Goal: Information Seeking & Learning: Learn about a topic

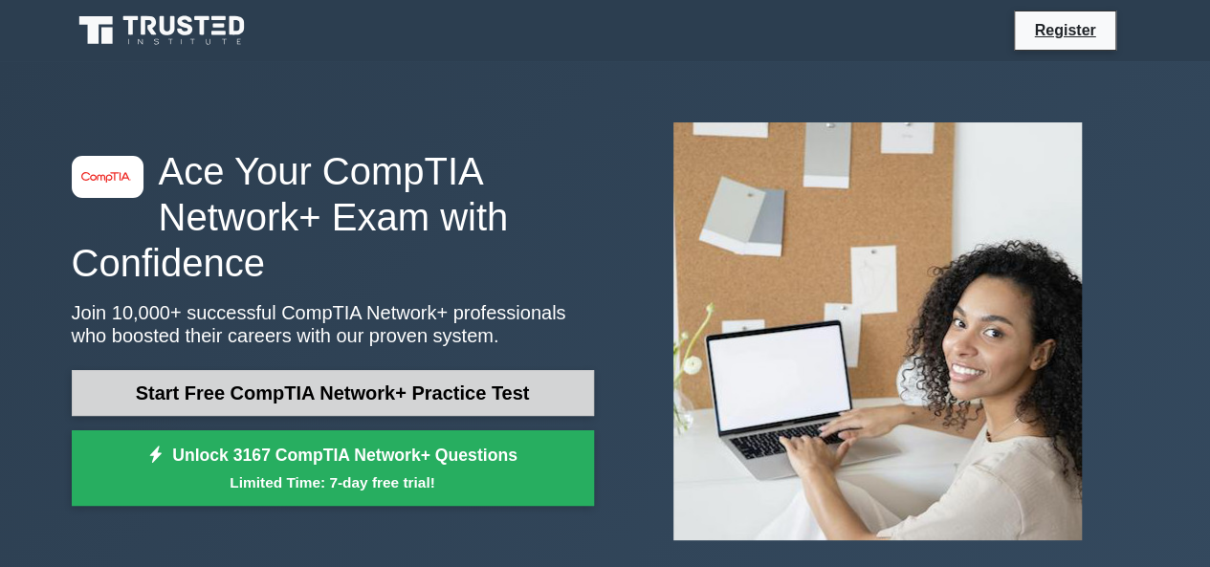
click at [296, 403] on link "Start Free CompTIA Network+ Practice Test" at bounding box center [333, 393] width 522 height 46
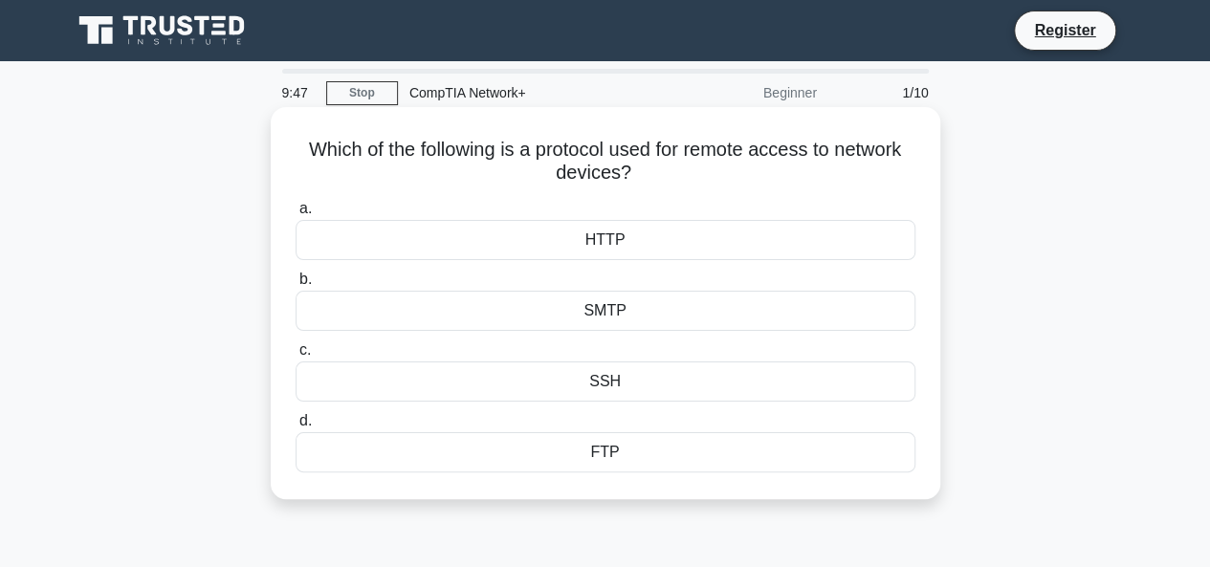
click at [629, 451] on div "FTP" at bounding box center [606, 452] width 620 height 40
click at [296, 428] on input "d. FTP" at bounding box center [296, 421] width 0 height 12
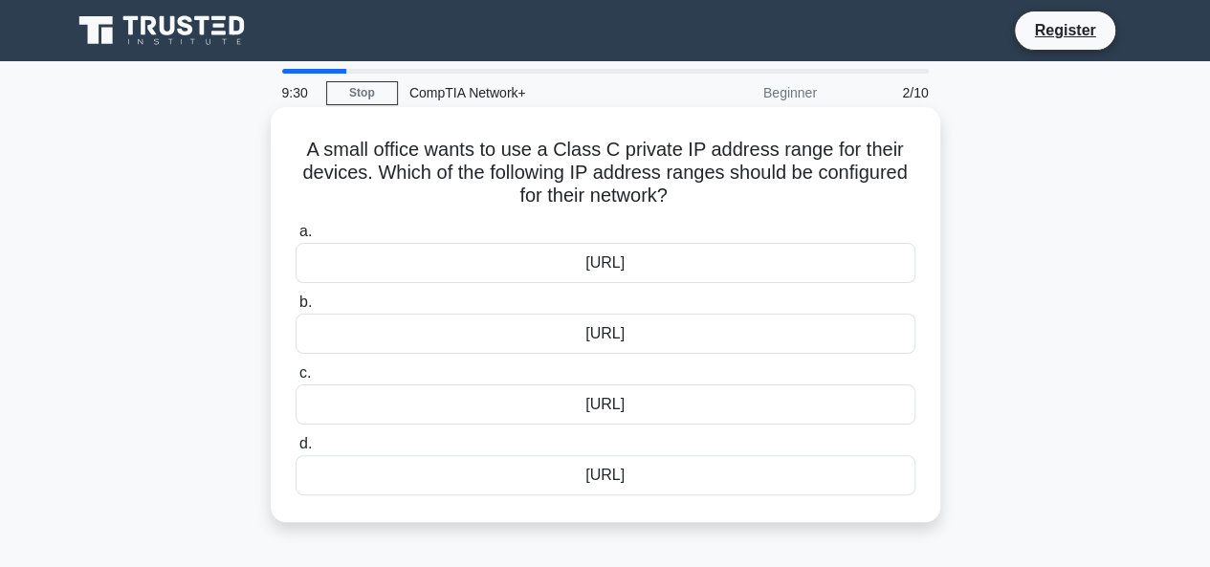
click at [660, 257] on div "10.0.0.0/8" at bounding box center [606, 263] width 620 height 40
click at [296, 238] on input "a. 10.0.0.0/8" at bounding box center [296, 232] width 0 height 12
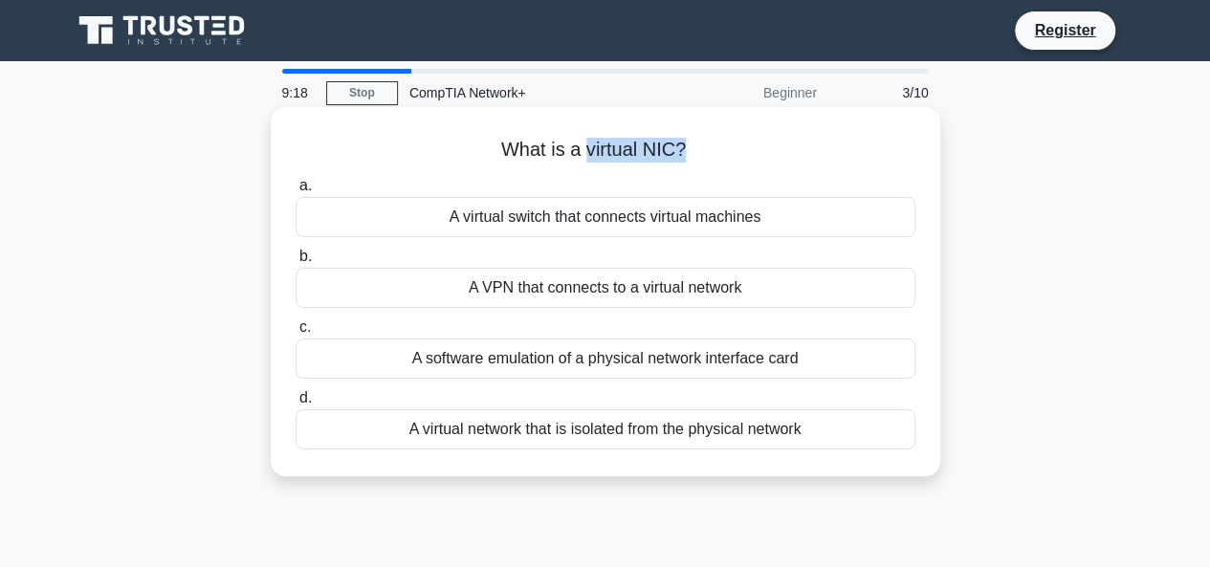
drag, startPoint x: 680, startPoint y: 153, endPoint x: 585, endPoint y: 155, distance: 94.7
click at [585, 155] on h5 "What is a virtual NIC? .spinner_0XTQ{transform-origin:center;animation:spinner_…" at bounding box center [606, 150] width 624 height 25
copy h5 "virtual NIC?"
click at [710, 218] on div "A virtual switch that connects virtual machines" at bounding box center [606, 217] width 620 height 40
click at [296, 192] on input "a. A virtual switch that connects virtual machines" at bounding box center [296, 186] width 0 height 12
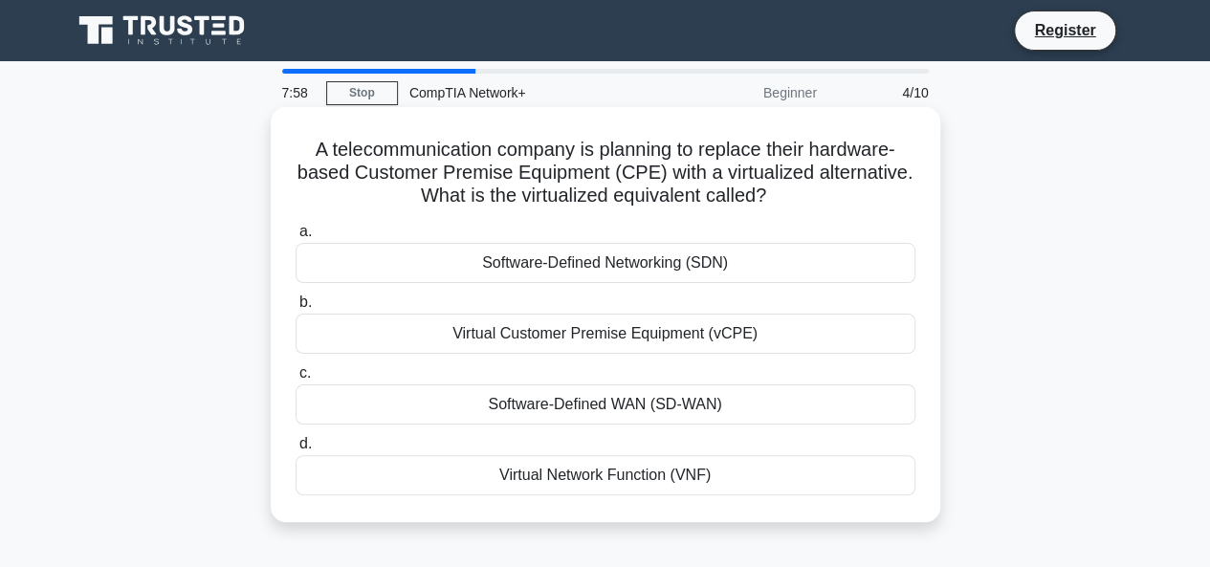
click at [753, 343] on div "Virtual Customer Premise Equipment (vCPE)" at bounding box center [606, 334] width 620 height 40
click at [296, 309] on input "b. Virtual Customer Premise Equipment (vCPE)" at bounding box center [296, 303] width 0 height 12
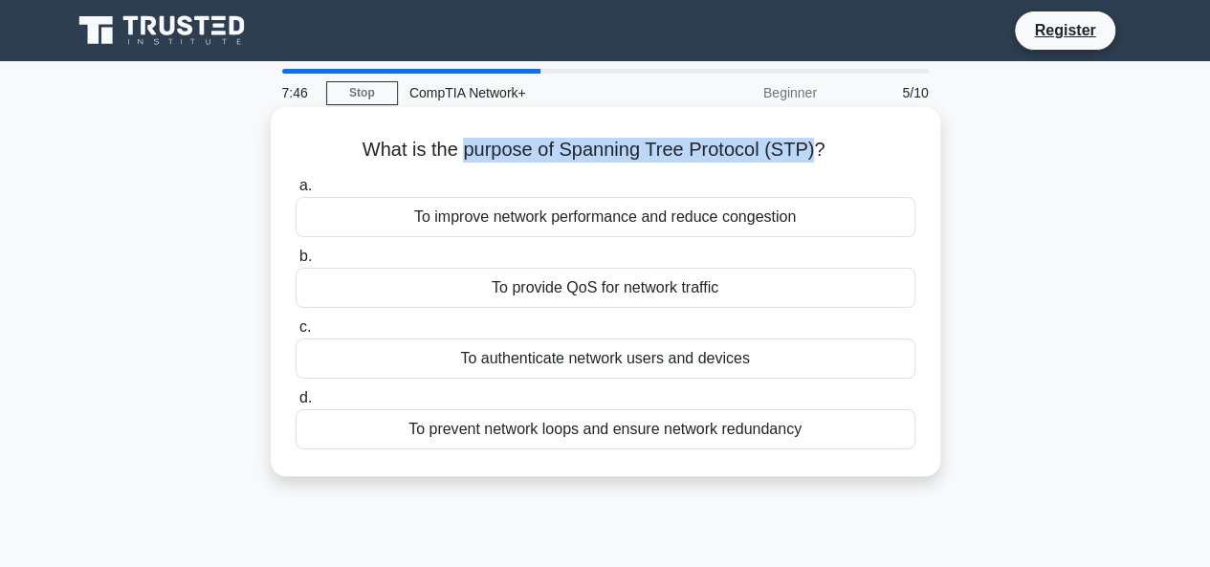
drag, startPoint x: 463, startPoint y: 146, endPoint x: 811, endPoint y: 161, distance: 348.5
click at [811, 161] on h5 "What is the purpose of Spanning Tree Protocol (STP)? .spinner_0XTQ{transform-or…" at bounding box center [606, 150] width 624 height 25
copy h5 "purpose of Spanning Tree Protocol (STP)"
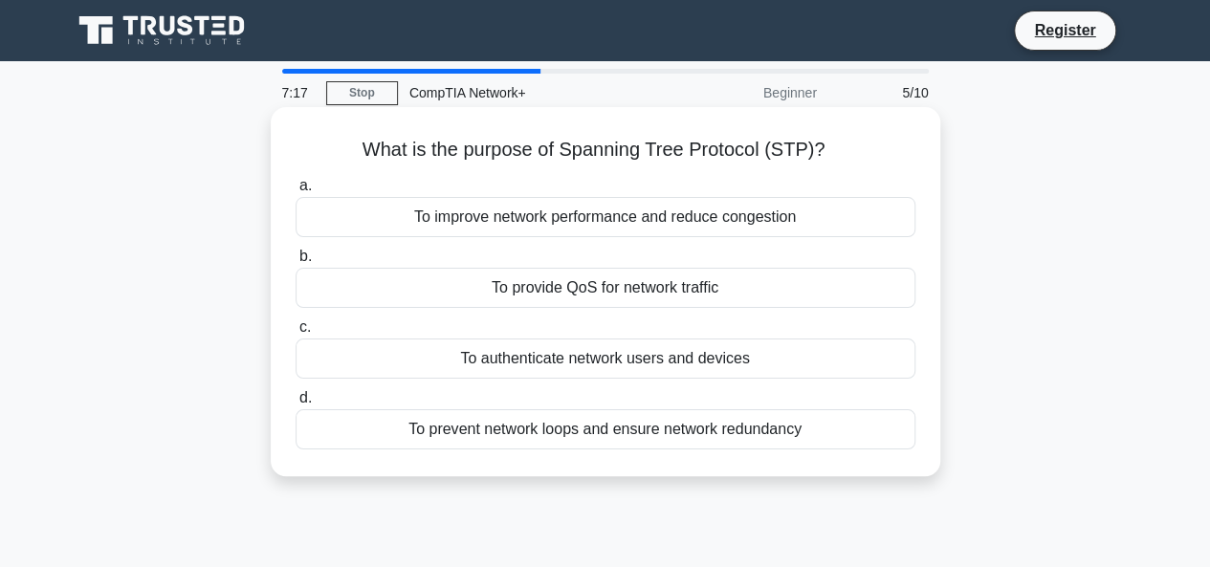
click at [615, 439] on div "To prevent network loops and ensure network redundancy" at bounding box center [606, 429] width 620 height 40
click at [296, 405] on input "d. To prevent network loops and ensure network redundancy" at bounding box center [296, 398] width 0 height 12
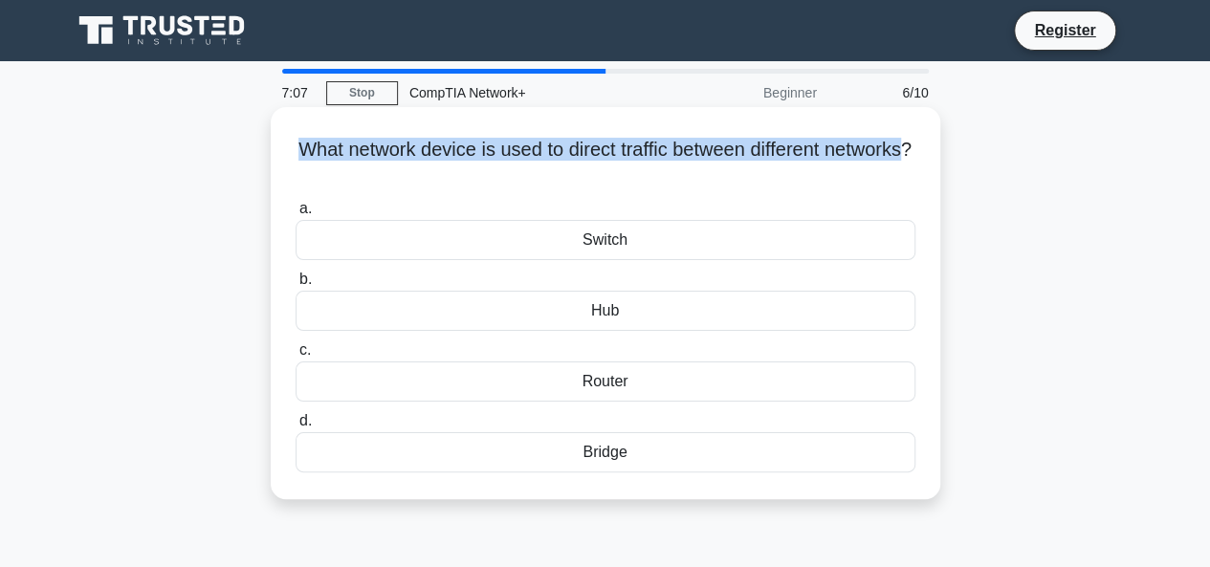
drag, startPoint x: 628, startPoint y: 177, endPoint x: 331, endPoint y: 151, distance: 297.7
click at [331, 151] on h5 "What network device is used to direct traffic between different networks? .spin…" at bounding box center [606, 162] width 624 height 48
copy h5 "What network device is used to direct traffic between different networks"
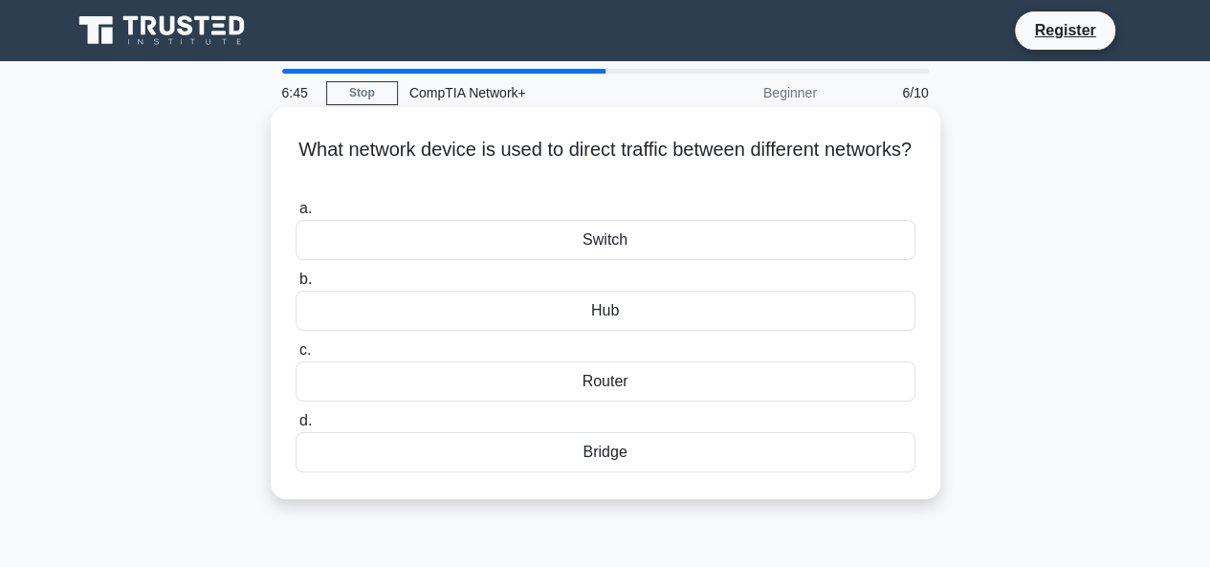
click at [614, 397] on div "Router" at bounding box center [606, 382] width 620 height 40
click at [296, 357] on input "c. Router" at bounding box center [296, 350] width 0 height 12
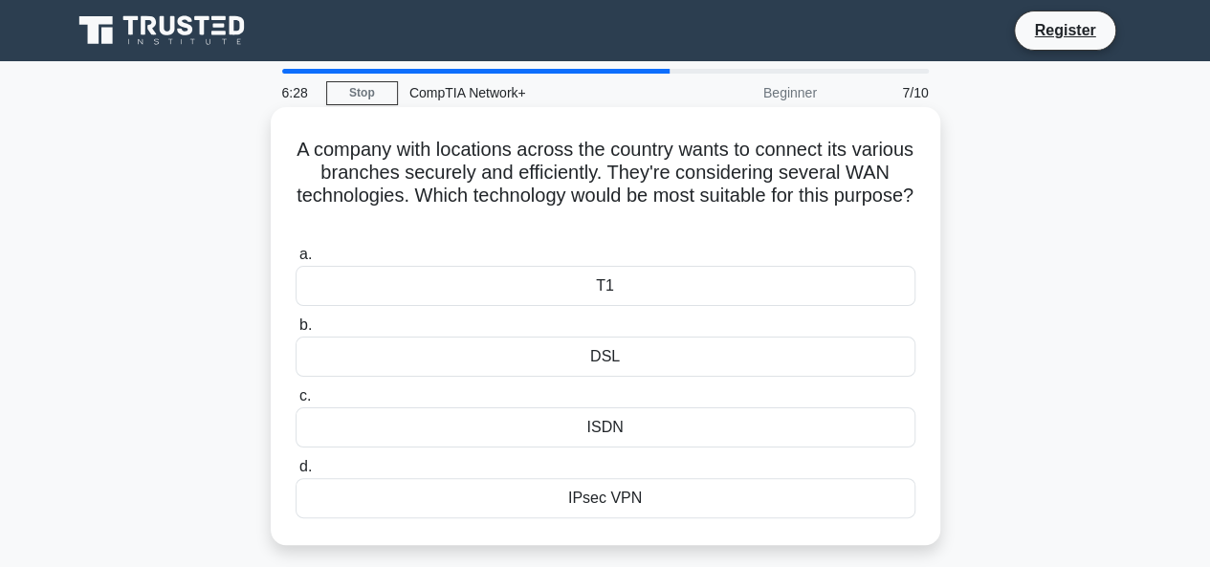
click at [626, 504] on div "IPsec VPN" at bounding box center [606, 498] width 620 height 40
click at [296, 474] on input "d. IPsec VPN" at bounding box center [296, 467] width 0 height 12
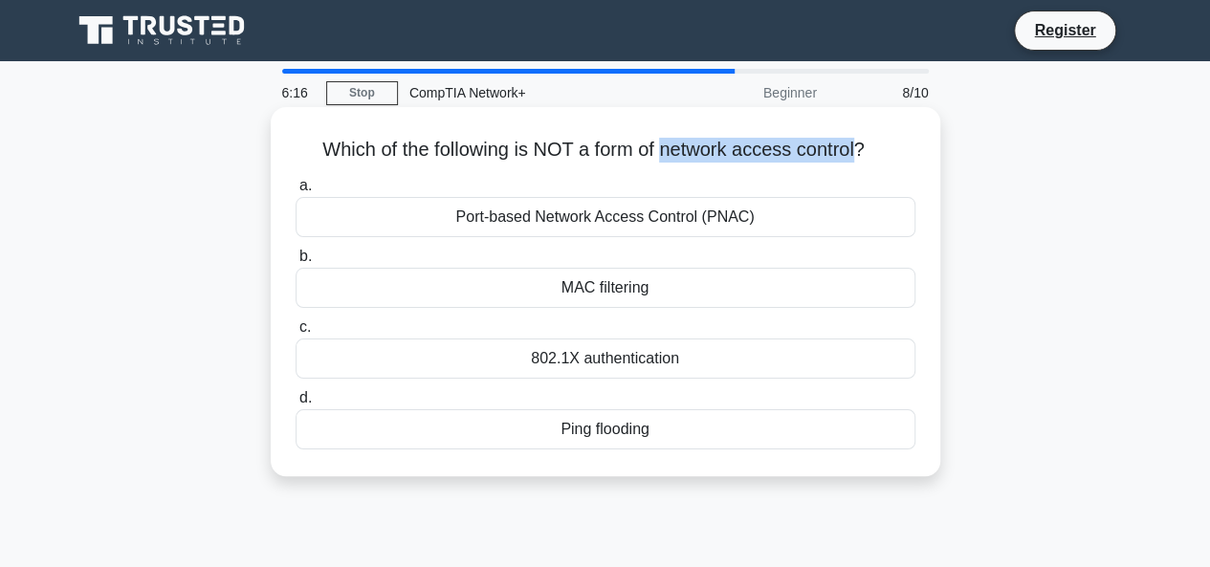
drag, startPoint x: 666, startPoint y: 151, endPoint x: 861, endPoint y: 149, distance: 195.2
click at [861, 149] on h5 "Which of the following is NOT a form of network access control? .spinner_0XTQ{t…" at bounding box center [606, 150] width 624 height 25
copy h5 "network access control"
click at [770, 172] on div "a. Port-based Network Access Control (PNAC) b. MAC filtering c. d." at bounding box center [605, 311] width 643 height 283
drag, startPoint x: 649, startPoint y: 430, endPoint x: 560, endPoint y: 426, distance: 89.1
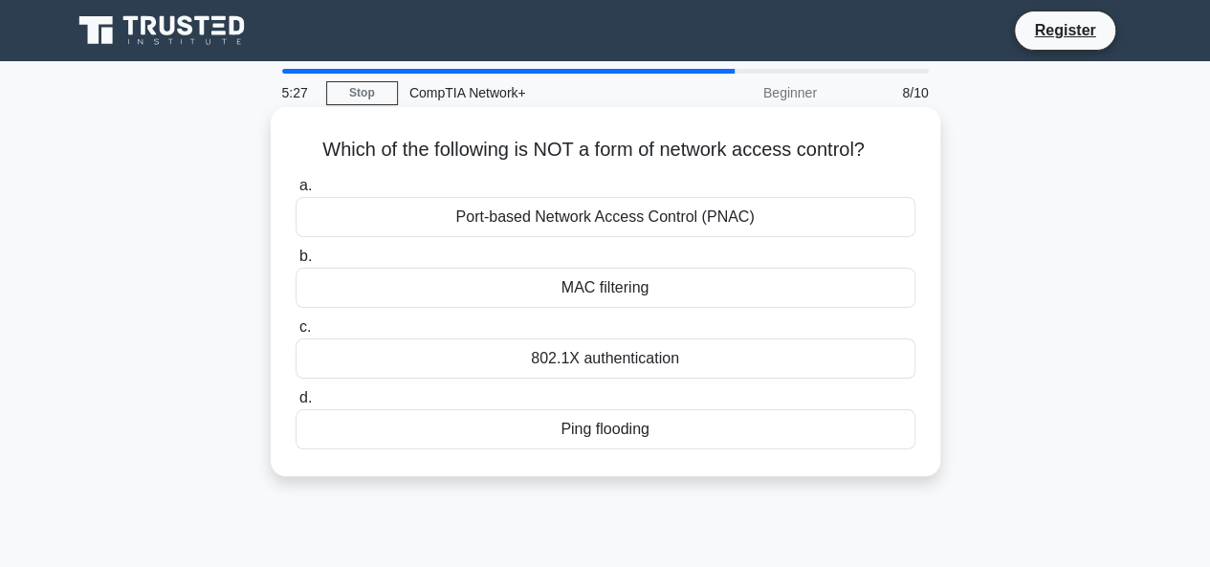
click at [560, 426] on div "Ping flooding" at bounding box center [606, 429] width 620 height 40
copy div "Ping flooding"
click at [422, 422] on div "Ping flooding" at bounding box center [606, 429] width 620 height 40
click at [296, 405] on input "d. Ping flooding" at bounding box center [296, 398] width 0 height 12
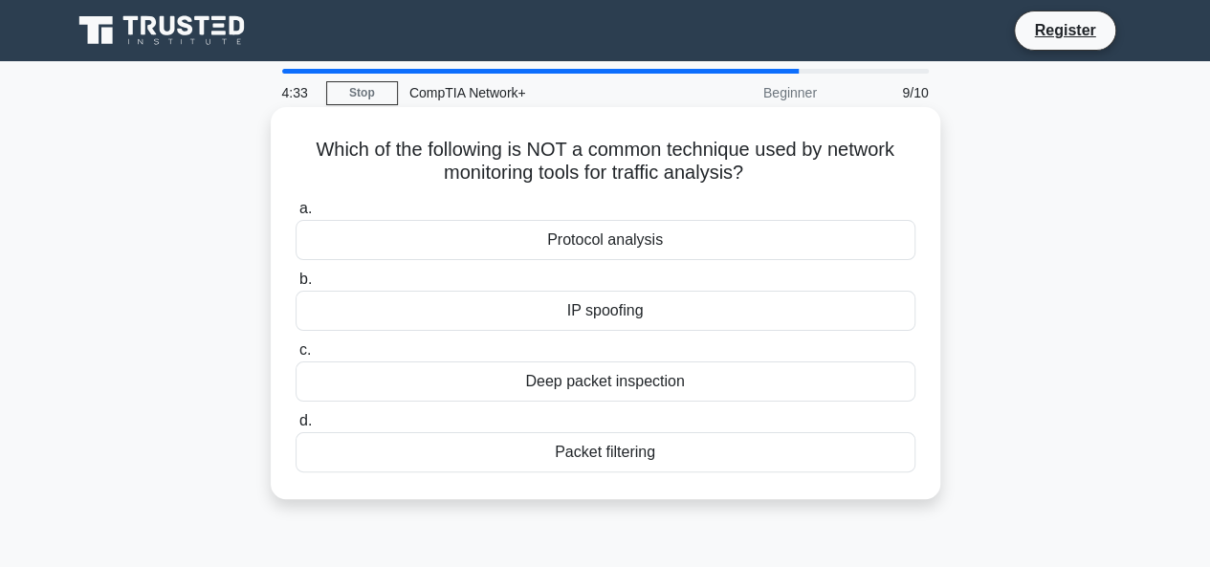
click at [680, 382] on div "Deep packet inspection" at bounding box center [606, 382] width 620 height 40
click at [296, 357] on input "c. Deep packet inspection" at bounding box center [296, 350] width 0 height 12
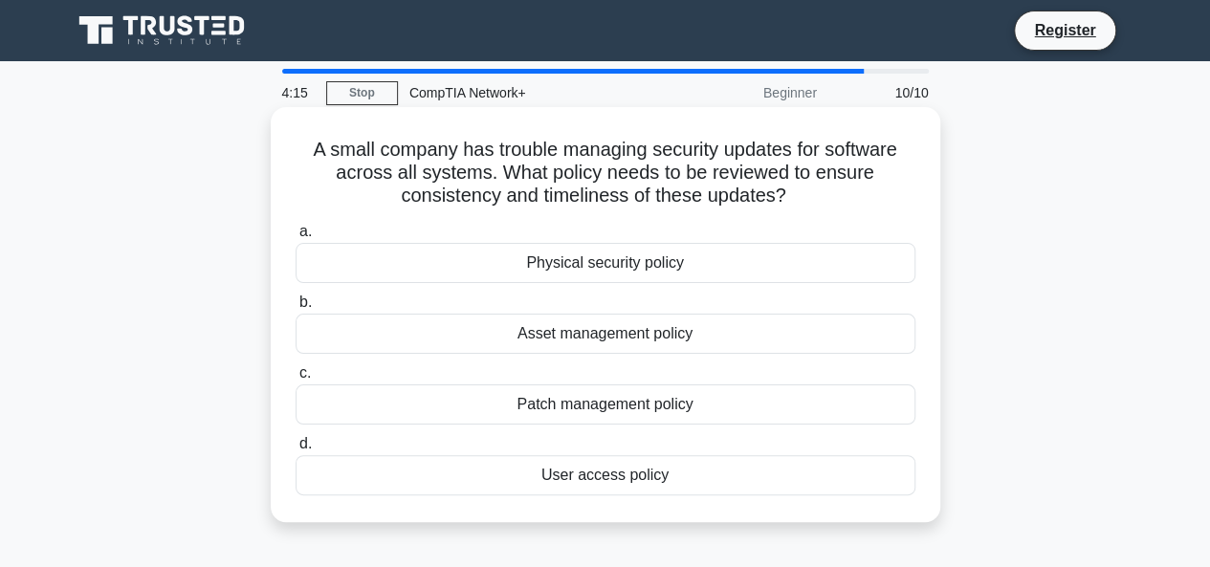
click at [687, 276] on div "Physical security policy" at bounding box center [606, 263] width 620 height 40
click at [296, 238] on input "a. Physical security policy" at bounding box center [296, 232] width 0 height 12
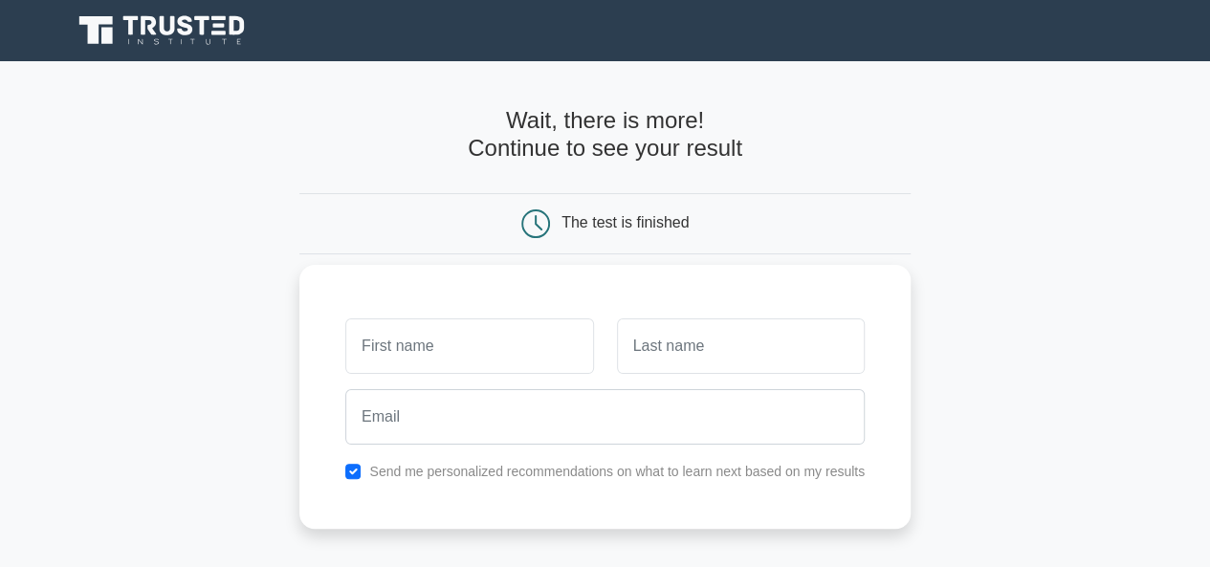
click at [488, 349] on input "text" at bounding box center [469, 346] width 248 height 55
drag, startPoint x: 511, startPoint y: 343, endPoint x: 594, endPoint y: 358, distance: 84.5
click at [594, 358] on div "NAZWEEN NAZEERA BINTI AZLAISKANDAR" at bounding box center [469, 346] width 271 height 71
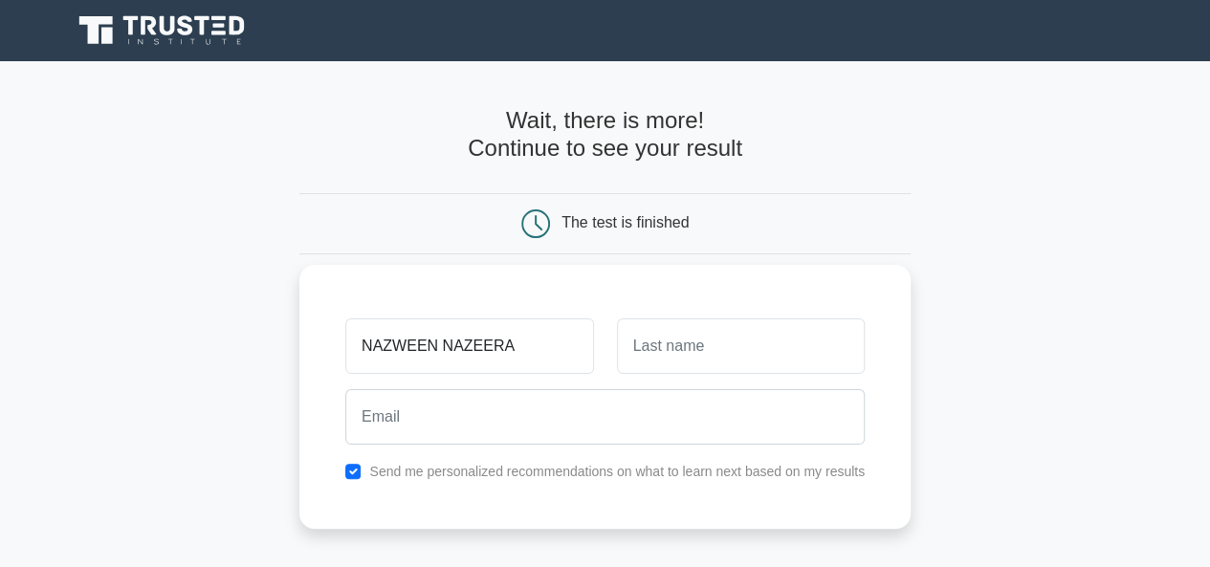
type input "NAZWEEN NAZEERA"
click at [681, 342] on input "text" at bounding box center [741, 346] width 248 height 55
paste input "BINTI AZLAISKANDAR"
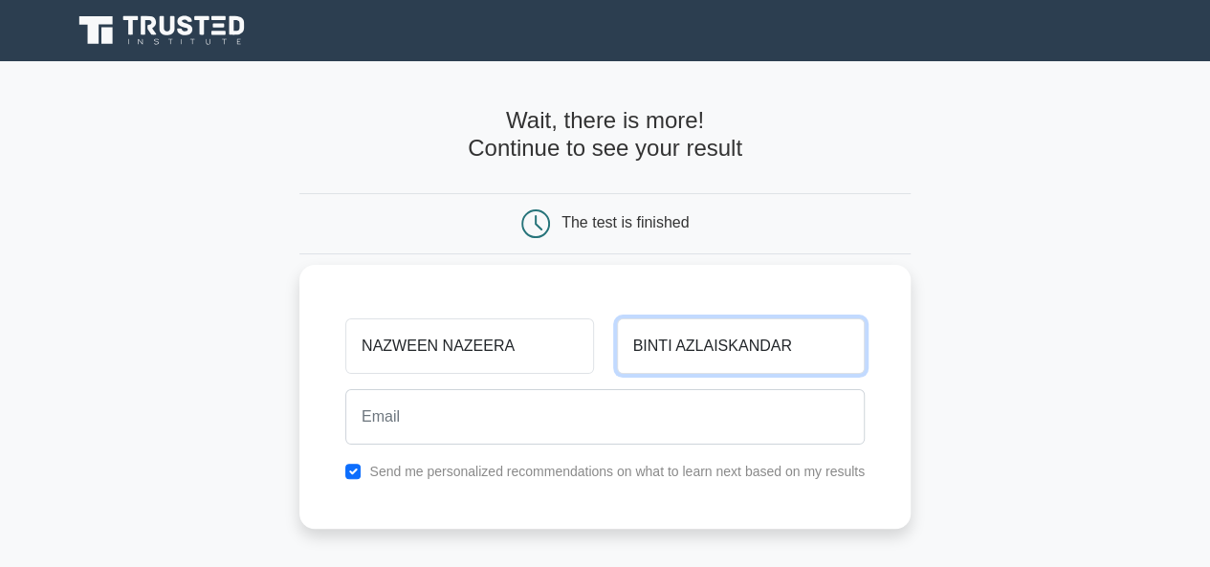
type input "BINTI AZLAISKANDAR"
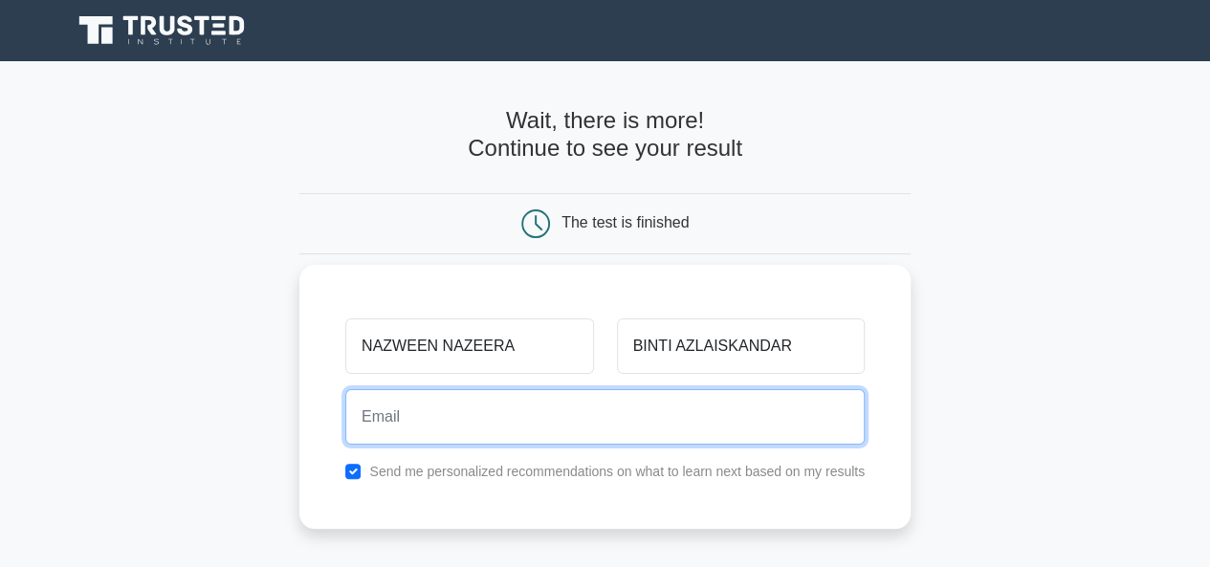
click at [555, 403] on input "email" at bounding box center [604, 416] width 519 height 55
type input "nazweenazlaiskandar@gmail.com"
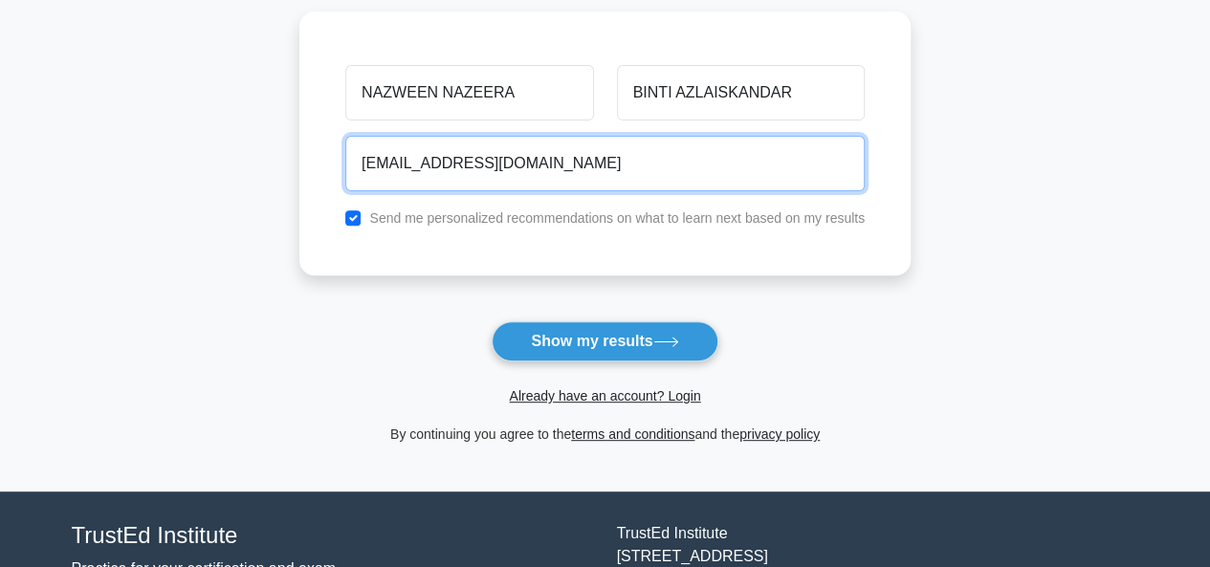
scroll to position [313, 0]
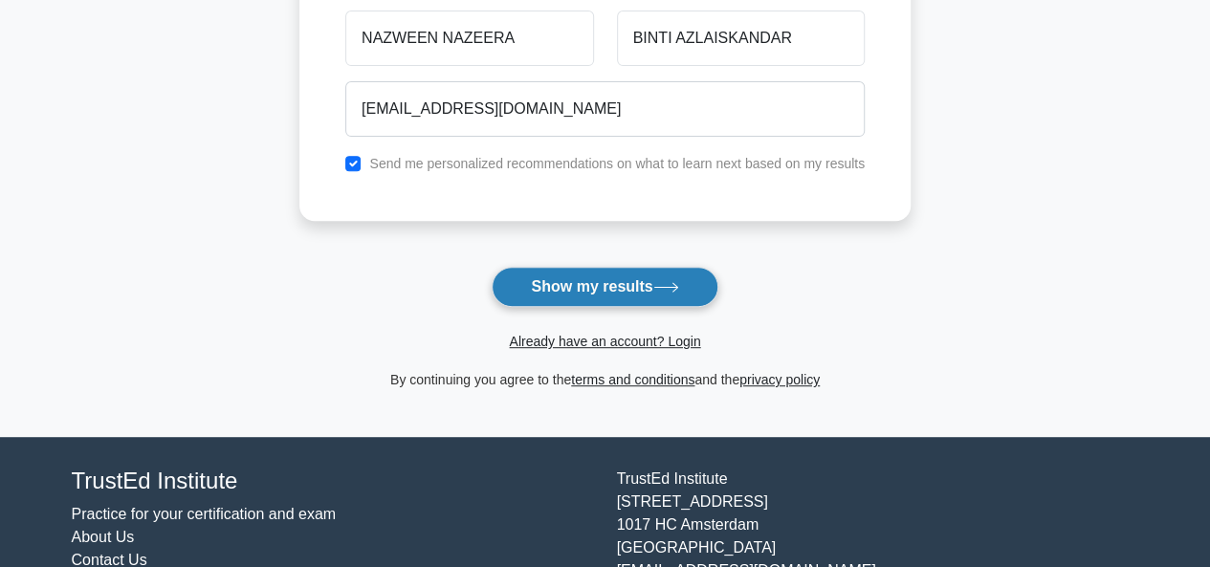
click at [642, 282] on button "Show my results" at bounding box center [605, 287] width 226 height 40
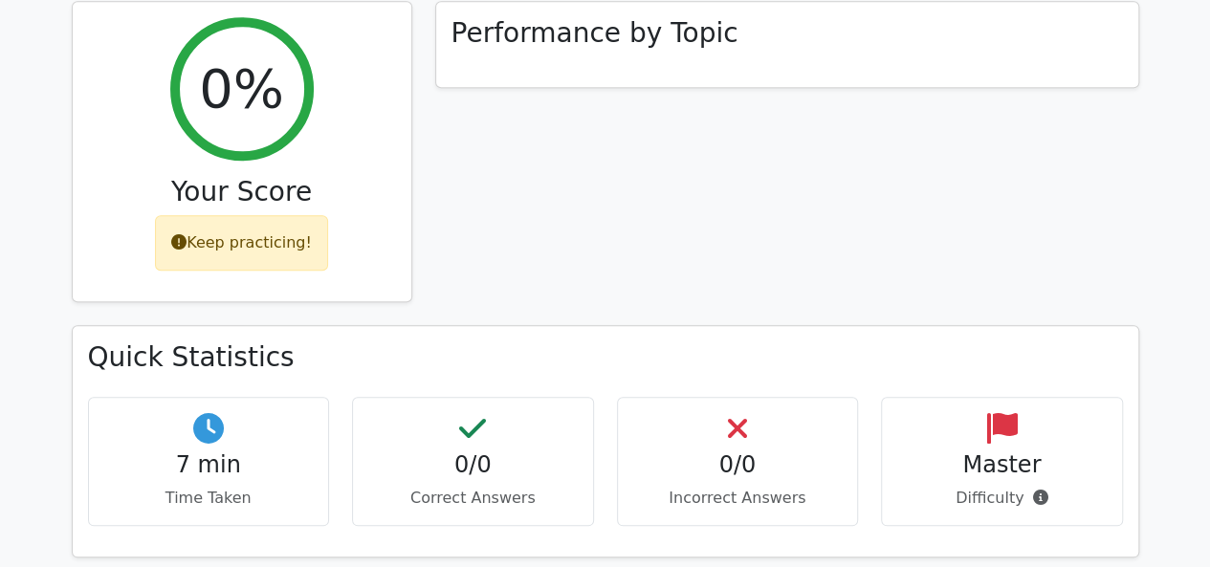
scroll to position [767, 0]
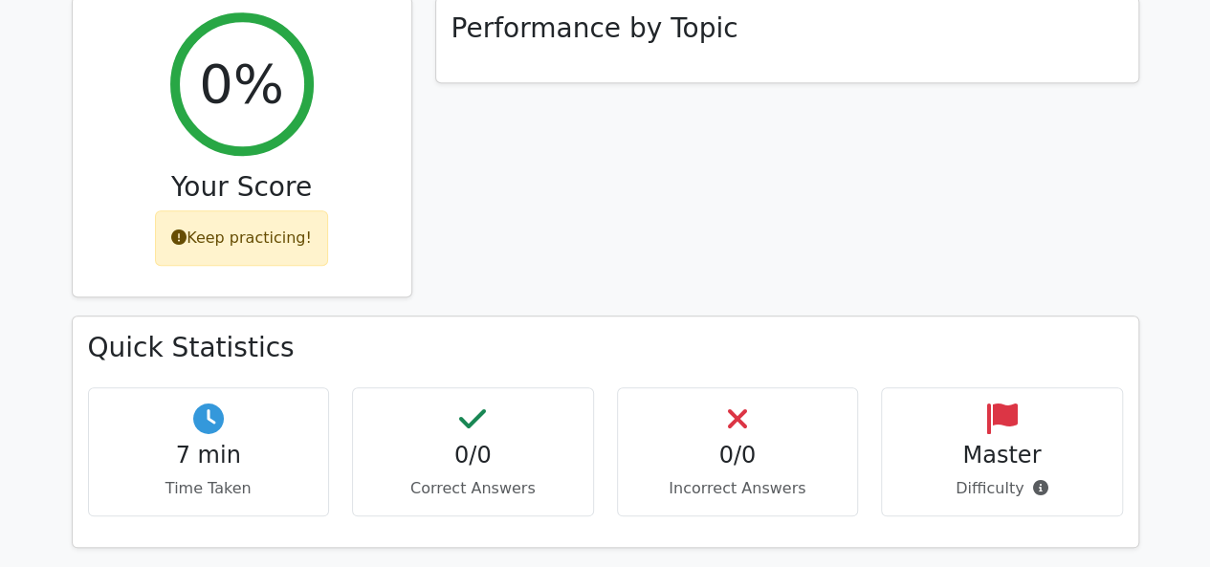
click at [484, 442] on h4 "0/0" at bounding box center [473, 456] width 210 height 28
